Goal: Communication & Community: Answer question/provide support

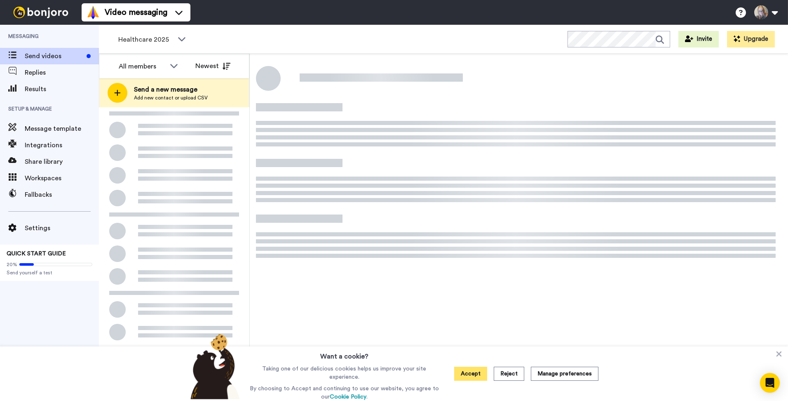
click at [471, 370] on button "Accept" at bounding box center [470, 373] width 33 height 14
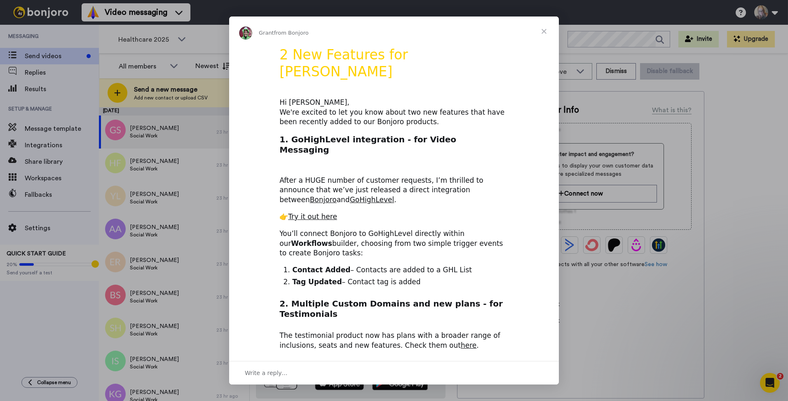
click at [547, 26] on span "Close" at bounding box center [544, 31] width 30 height 30
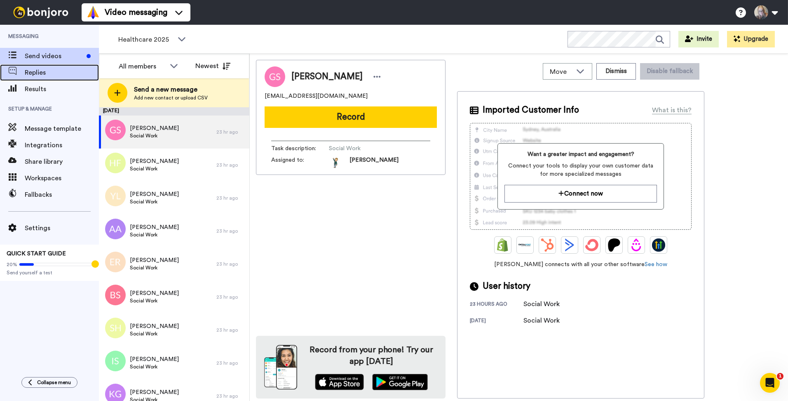
click at [58, 73] on span "Replies" at bounding box center [62, 73] width 74 height 10
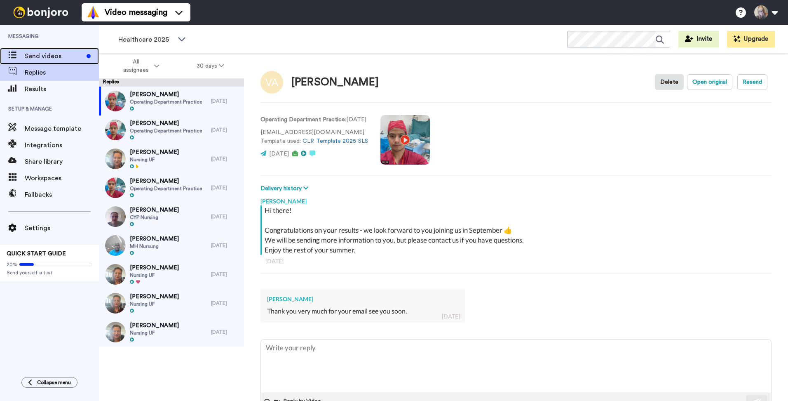
click at [37, 59] on span "Send videos" at bounding box center [54, 56] width 59 height 10
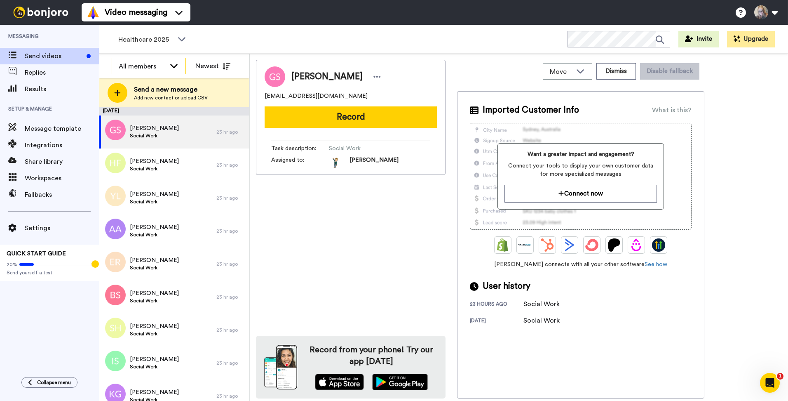
click at [162, 64] on div "All members" at bounding box center [142, 66] width 47 height 10
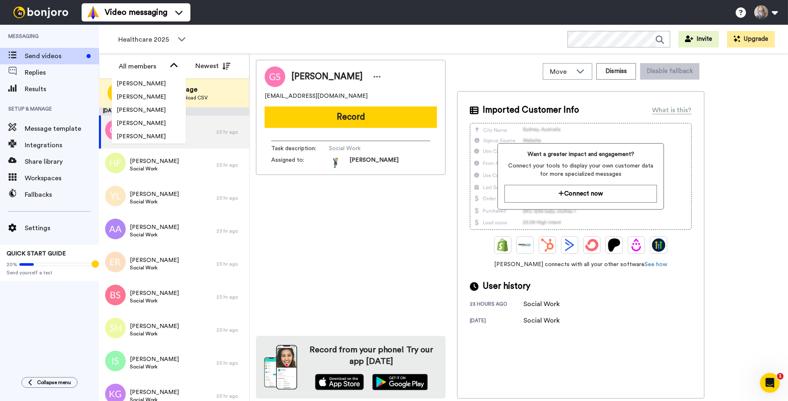
scroll to position [659, 0]
click at [158, 112] on span "[PERSON_NAME]" at bounding box center [141, 110] width 59 height 8
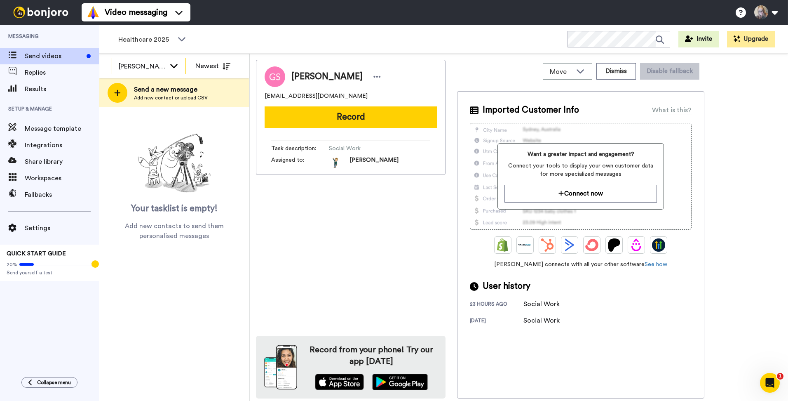
click at [162, 65] on div "[PERSON_NAME]" at bounding box center [142, 66] width 47 height 10
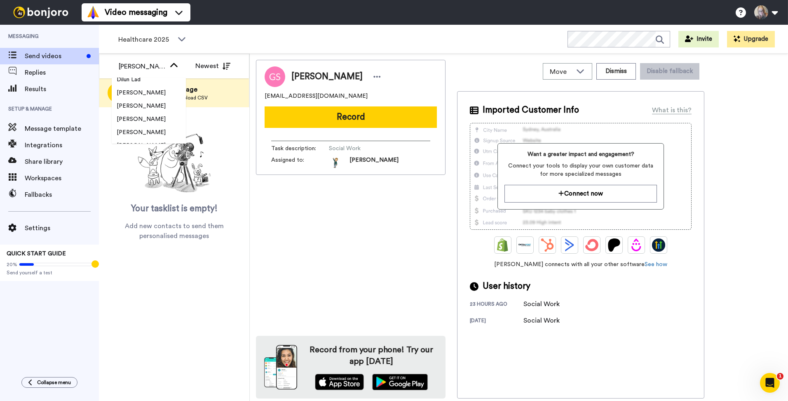
scroll to position [1209, 0]
